Goal: Navigation & Orientation: Find specific page/section

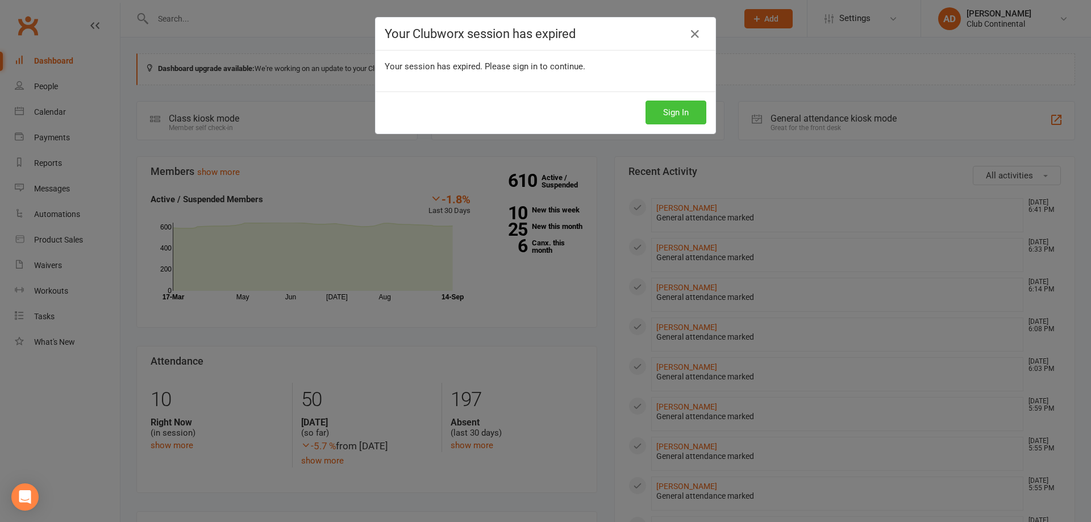
click at [649, 120] on button "Sign In" at bounding box center [675, 113] width 61 height 24
